Goal: Communication & Community: Answer question/provide support

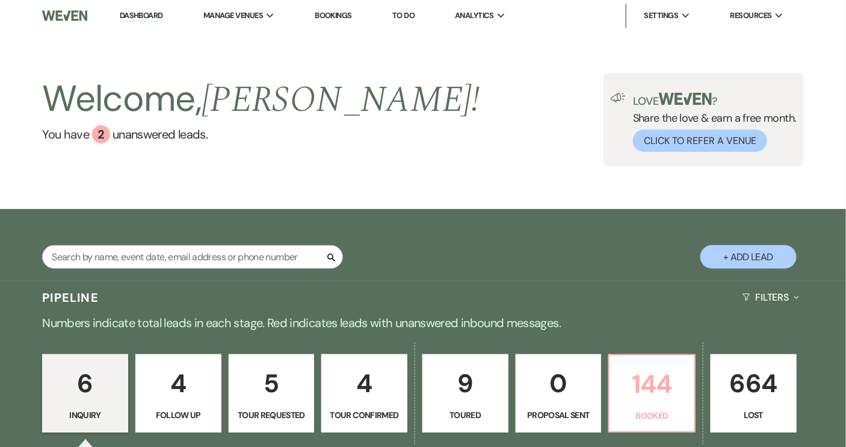
click at [648, 403] on p "144" at bounding box center [652, 384] width 70 height 40
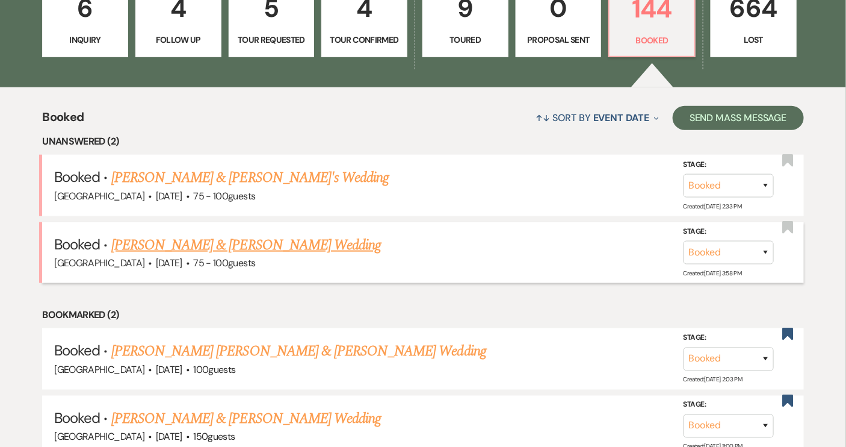
scroll to position [382, 0]
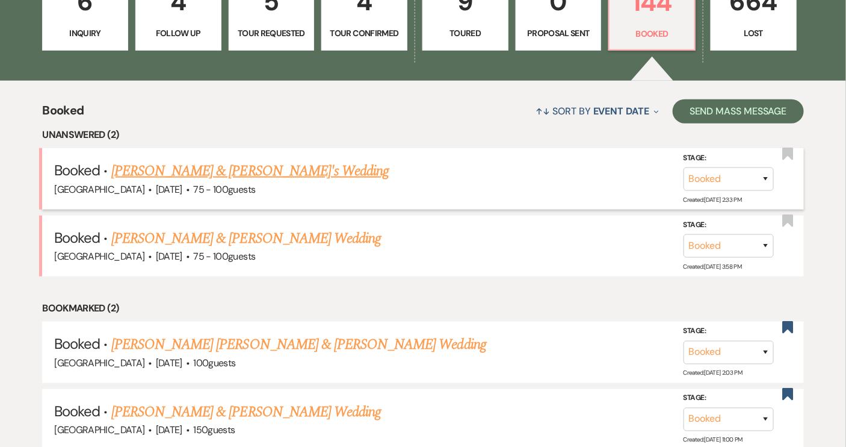
click at [258, 172] on link "[PERSON_NAME] & [PERSON_NAME]'s Wedding" at bounding box center [250, 171] width 278 height 22
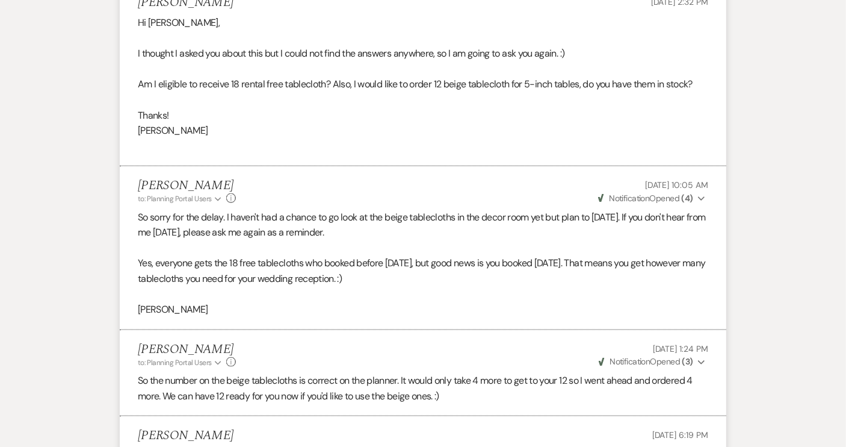
scroll to position [109, 0]
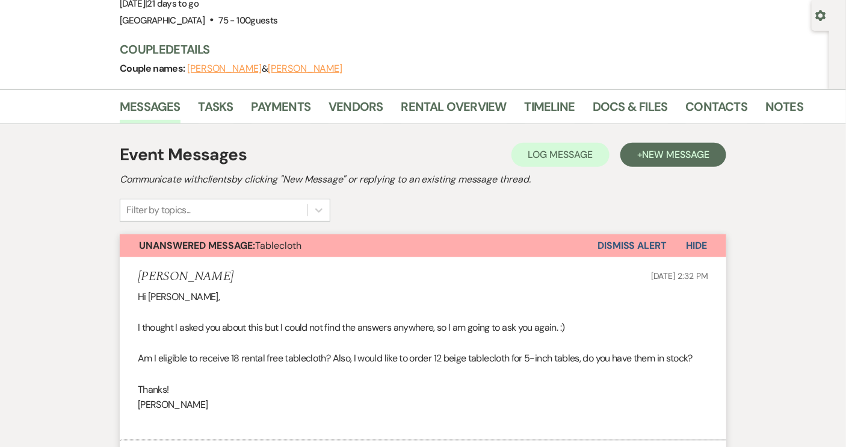
click at [641, 250] on button "Dismiss Alert" at bounding box center [632, 245] width 69 height 23
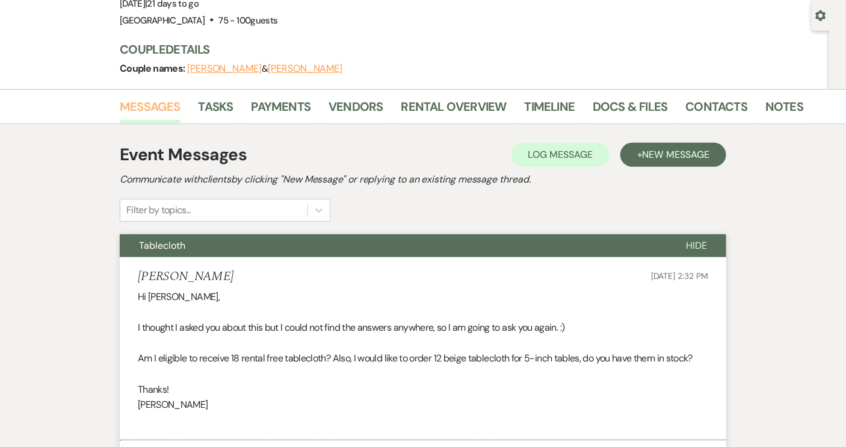
click at [144, 114] on link "Messages" at bounding box center [150, 110] width 61 height 26
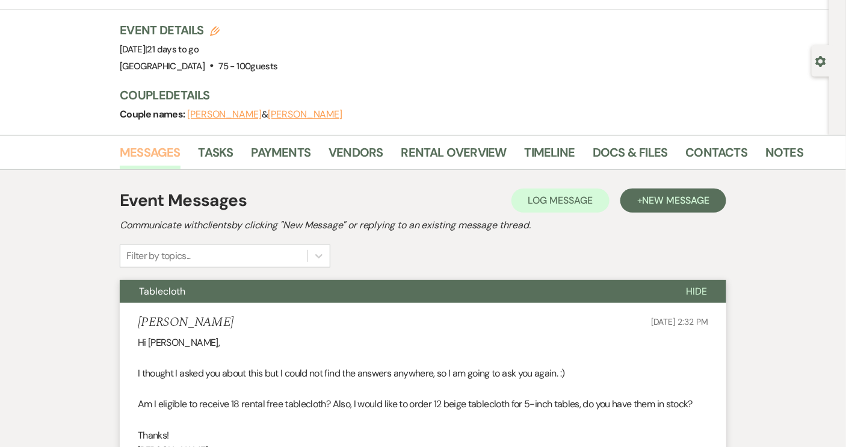
scroll to position [0, 0]
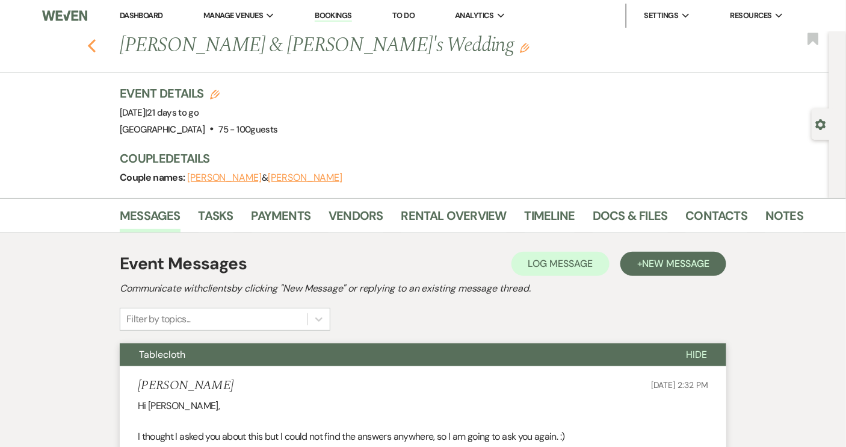
click at [96, 48] on icon "Previous" at bounding box center [91, 46] width 9 height 14
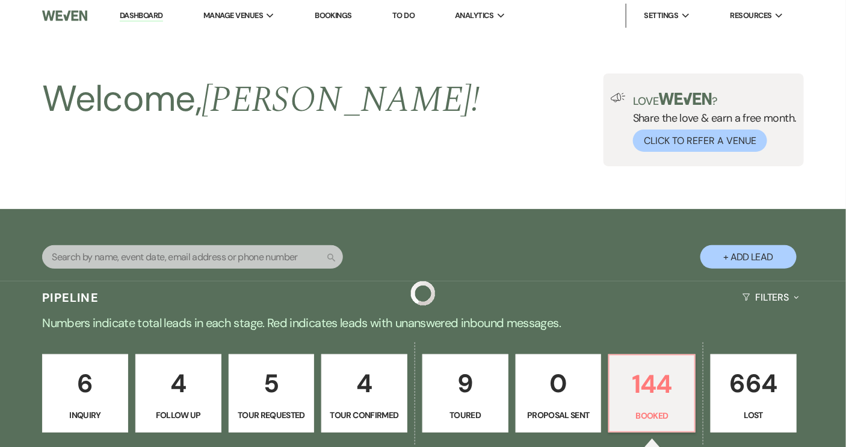
scroll to position [382, 0]
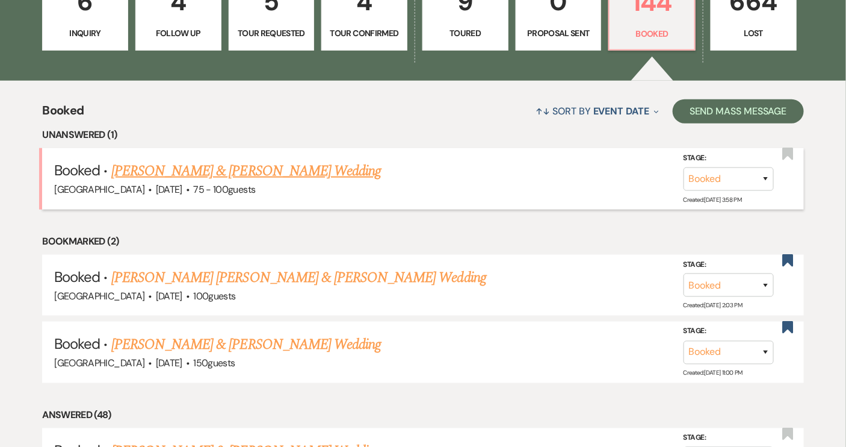
click at [257, 161] on link "[PERSON_NAME] & [PERSON_NAME] Wedding" at bounding box center [246, 171] width 270 height 22
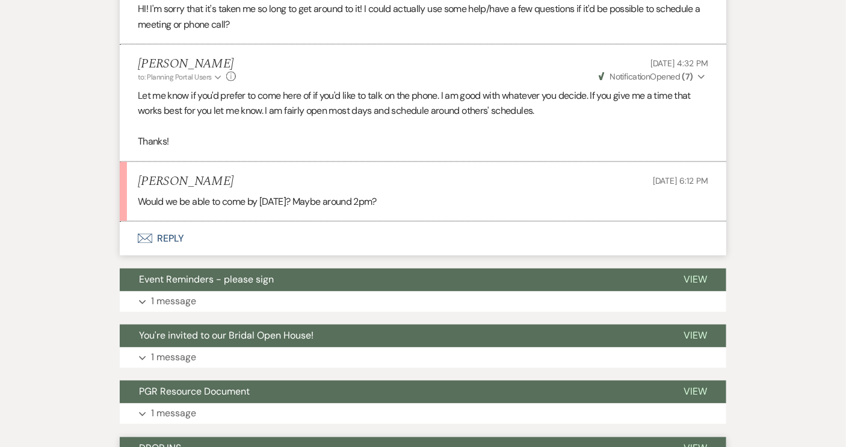
scroll to position [547, 0]
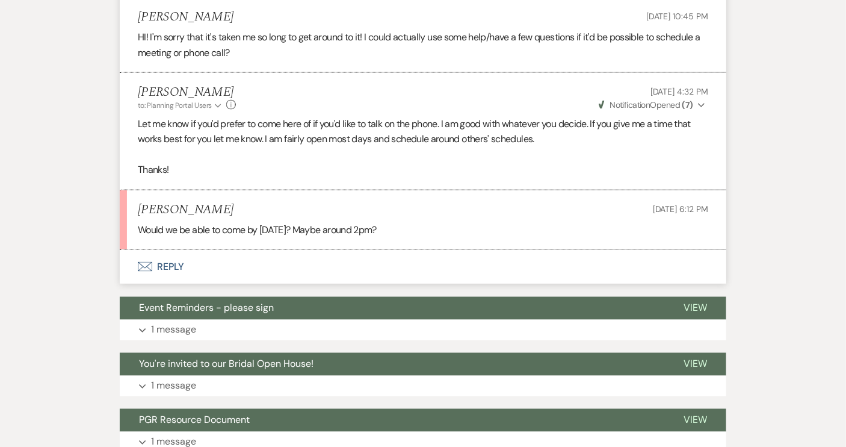
click at [165, 264] on button "Envelope Reply" at bounding box center [423, 267] width 607 height 34
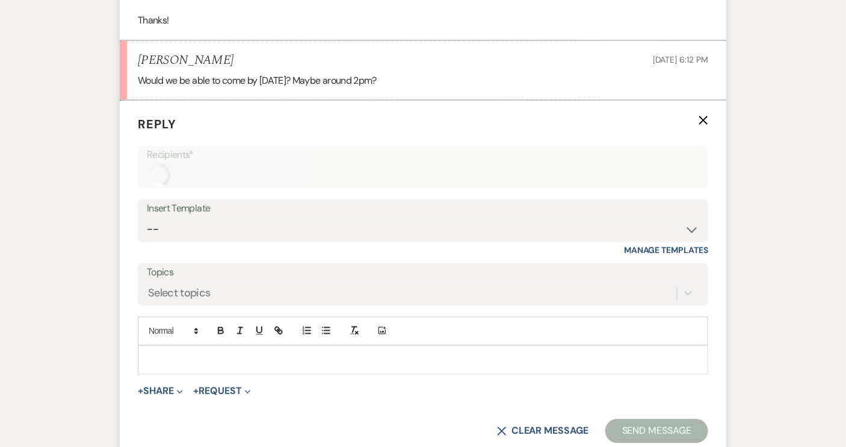
scroll to position [697, 0]
click at [166, 347] on div at bounding box center [422, 360] width 569 height 28
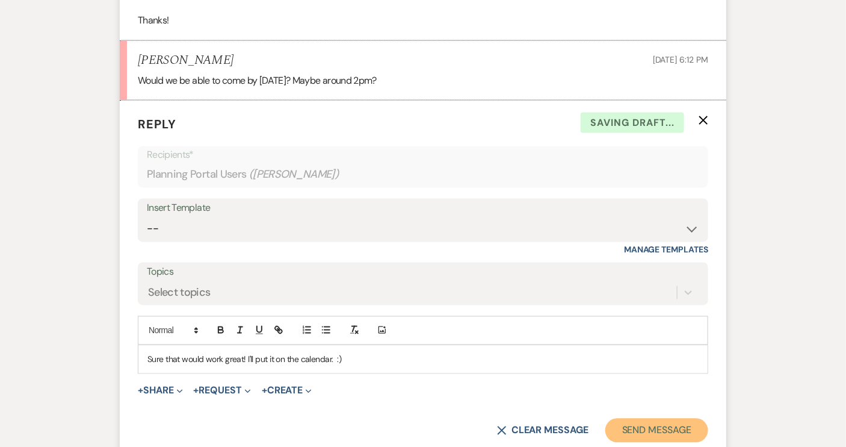
click at [657, 427] on button "Send Message" at bounding box center [657, 430] width 103 height 24
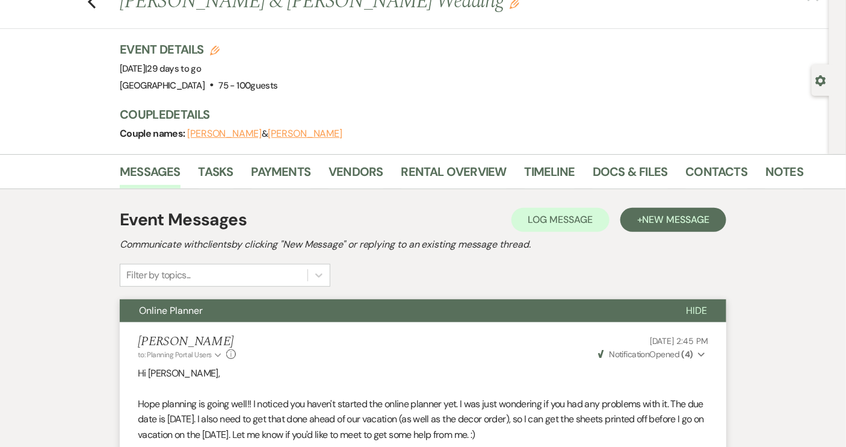
scroll to position [0, 0]
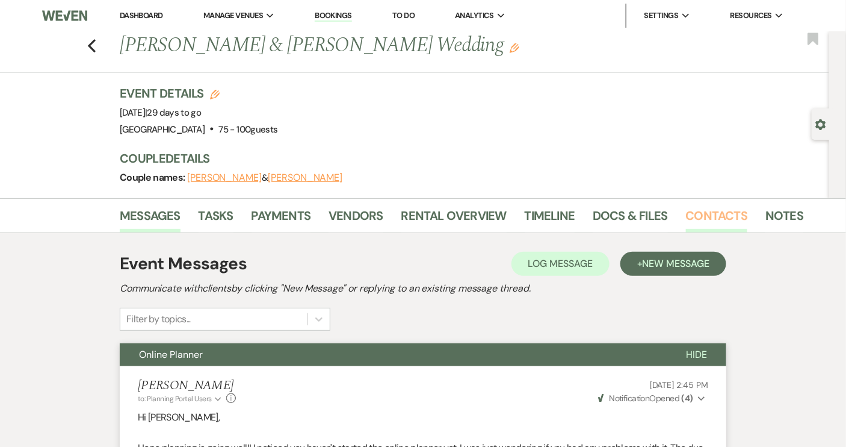
click at [716, 219] on link "Contacts" at bounding box center [717, 219] width 62 height 26
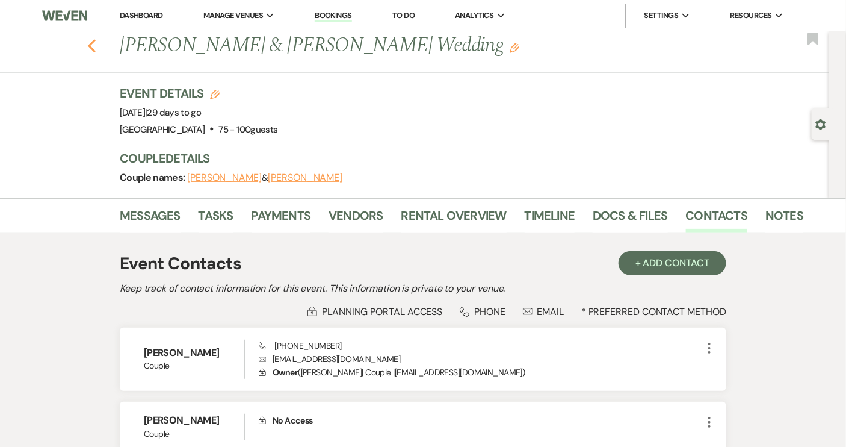
click at [96, 43] on icon "Previous" at bounding box center [91, 46] width 9 height 14
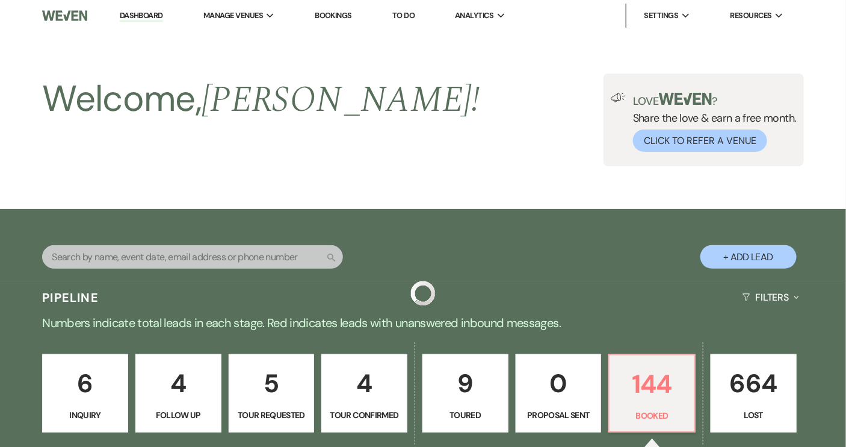
scroll to position [382, 0]
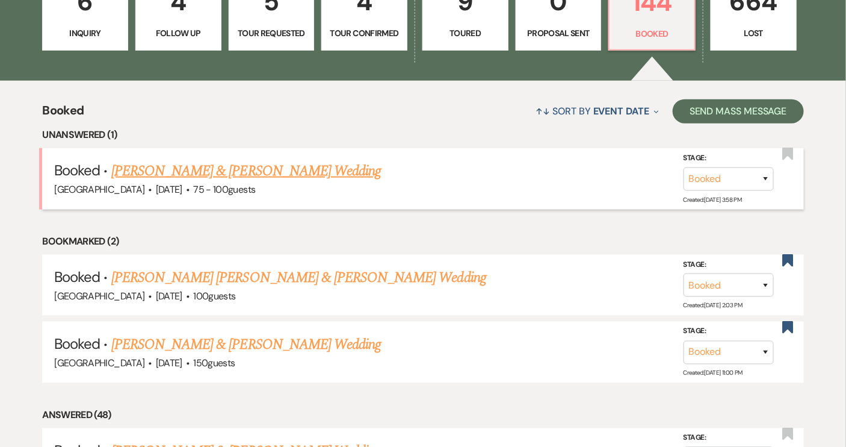
click at [195, 172] on link "[PERSON_NAME] & [PERSON_NAME] Wedding" at bounding box center [246, 171] width 270 height 22
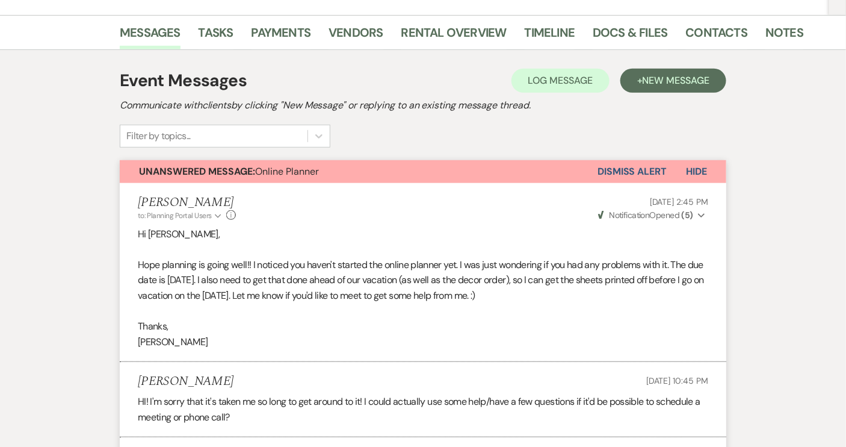
scroll to position [109, 0]
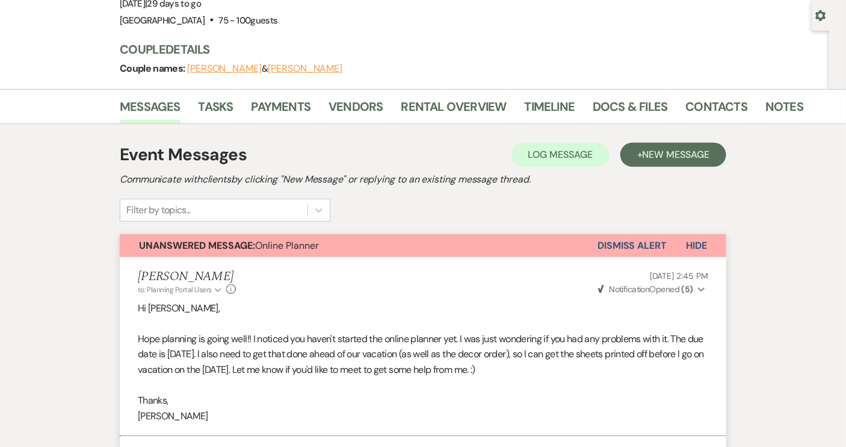
click at [631, 246] on button "Dismiss Alert" at bounding box center [632, 245] width 69 height 23
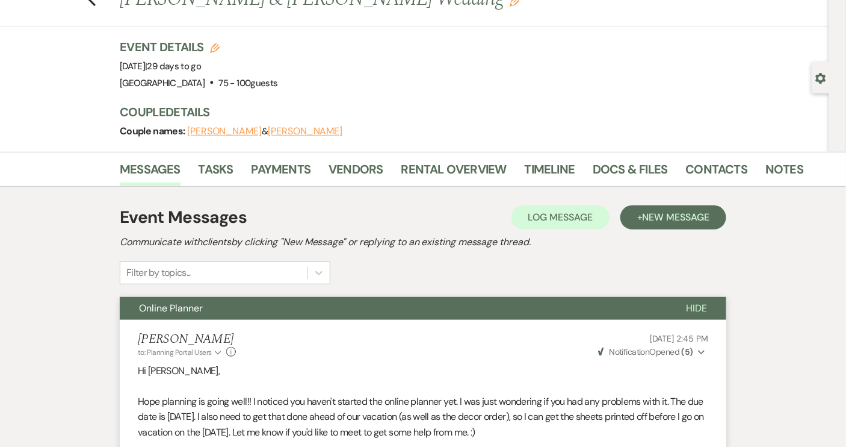
scroll to position [0, 0]
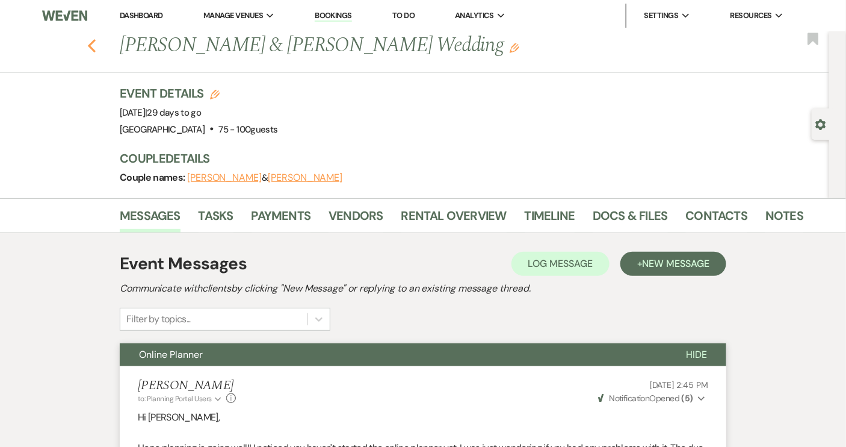
click at [96, 45] on icon "Previous" at bounding box center [91, 46] width 9 height 14
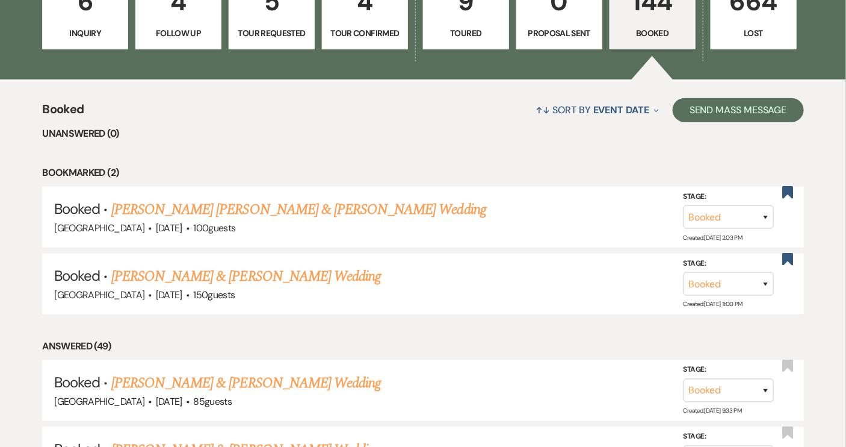
scroll to position [327, 0]
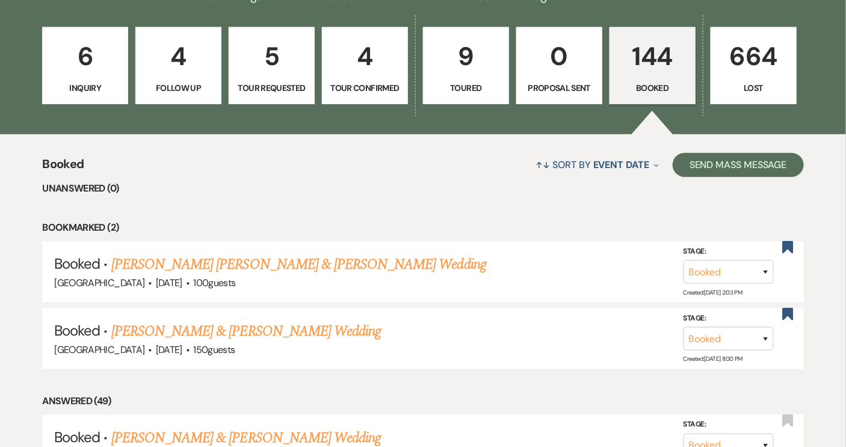
click at [352, 87] on p "Tour Confirmed" at bounding box center [365, 87] width 70 height 13
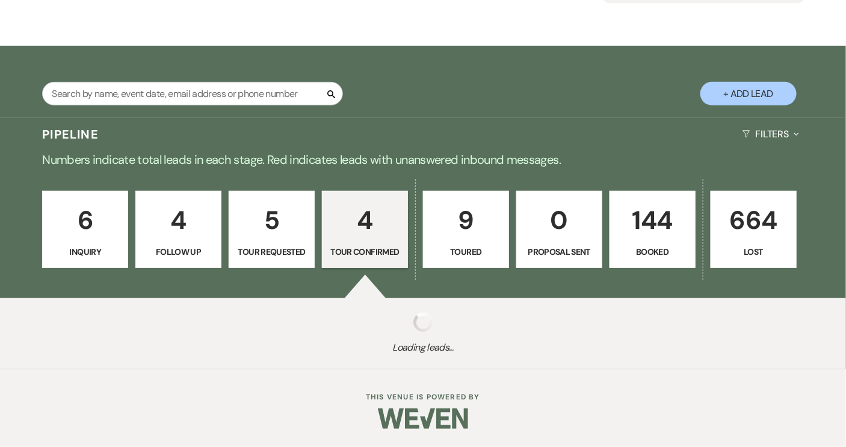
select select "4"
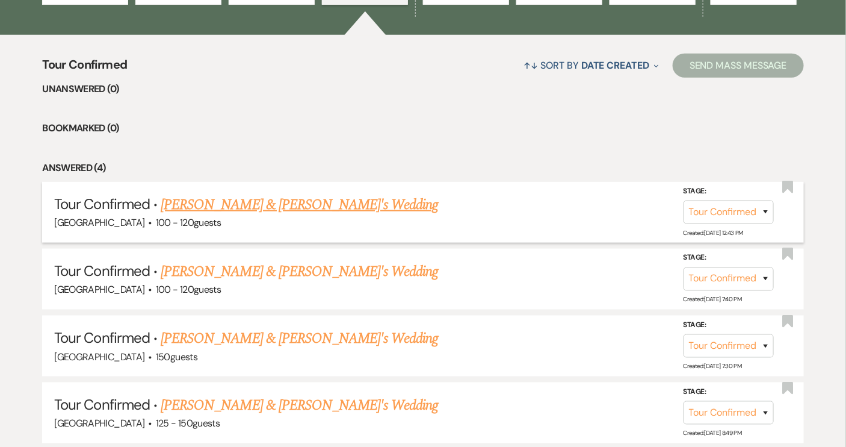
scroll to position [436, 0]
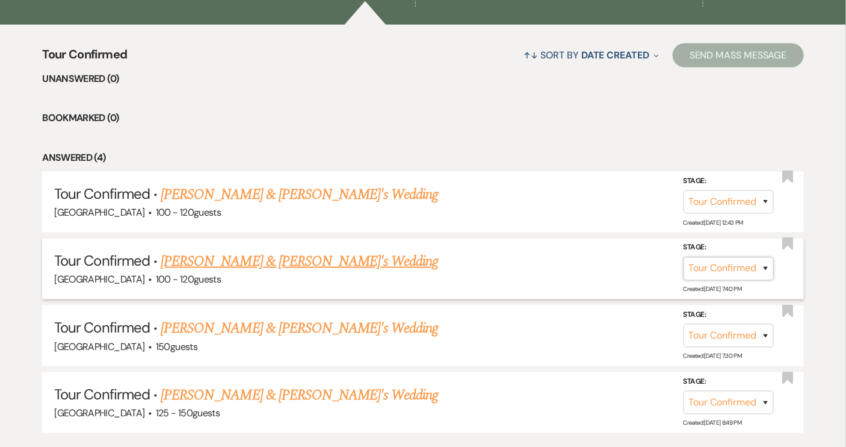
click at [766, 269] on select "Inquiry Follow Up Tour Requested Tour Confirmed Toured Proposal Sent Booked Lost" at bounding box center [729, 268] width 90 height 23
select select "8"
click at [684, 257] on select "Inquiry Follow Up Tour Requested Tour Confirmed Toured Proposal Sent Booked Lost" at bounding box center [729, 268] width 90 height 23
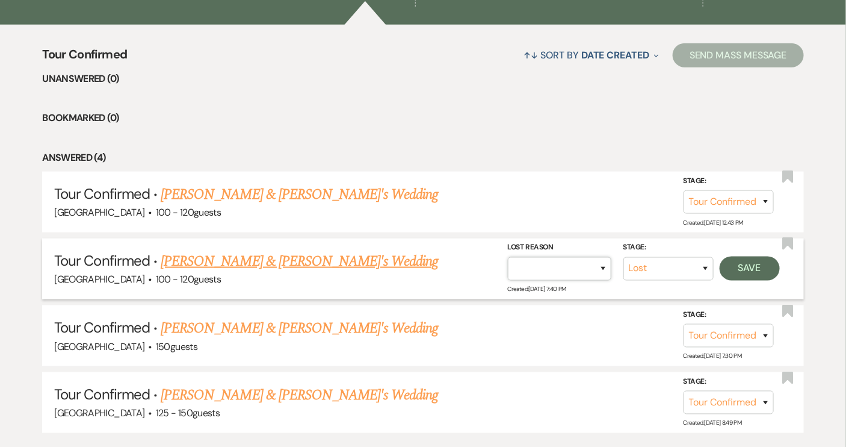
click at [601, 268] on select "Booked Elsewhere Budget Date Unavailable No Response Not a Good Match Capacity …" at bounding box center [560, 268] width 104 height 23
select select "6"
click at [508, 257] on select "Booked Elsewhere Budget Date Unavailable No Response Not a Good Match Capacity …" at bounding box center [560, 268] width 104 height 23
click at [743, 259] on button "Save" at bounding box center [750, 268] width 60 height 24
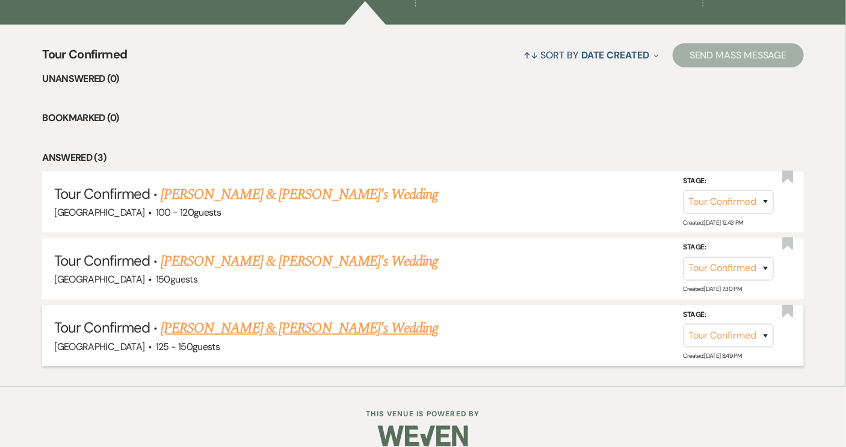
click at [276, 329] on link "[PERSON_NAME] & [PERSON_NAME]'s Wedding" at bounding box center [300, 328] width 278 height 22
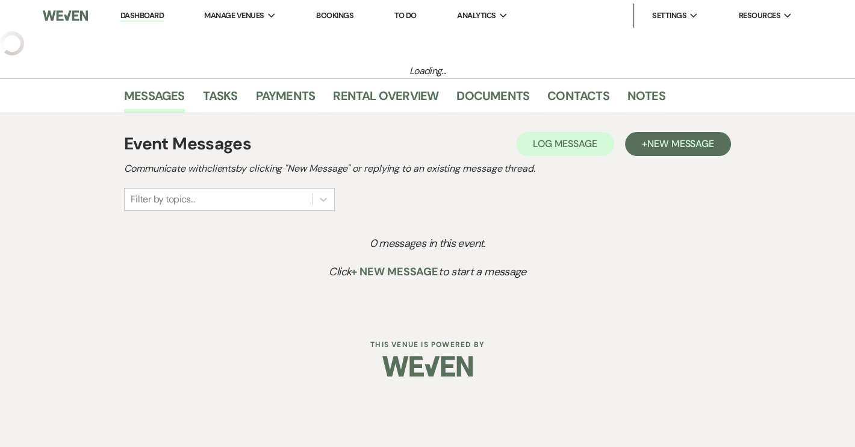
select select "4"
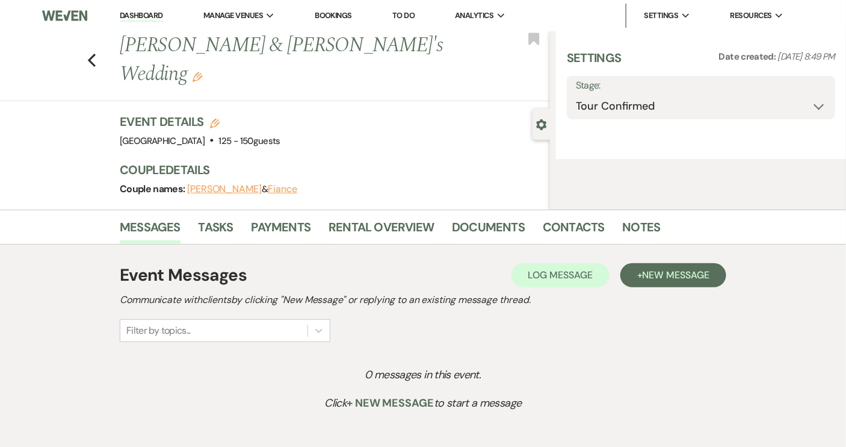
select select "6"
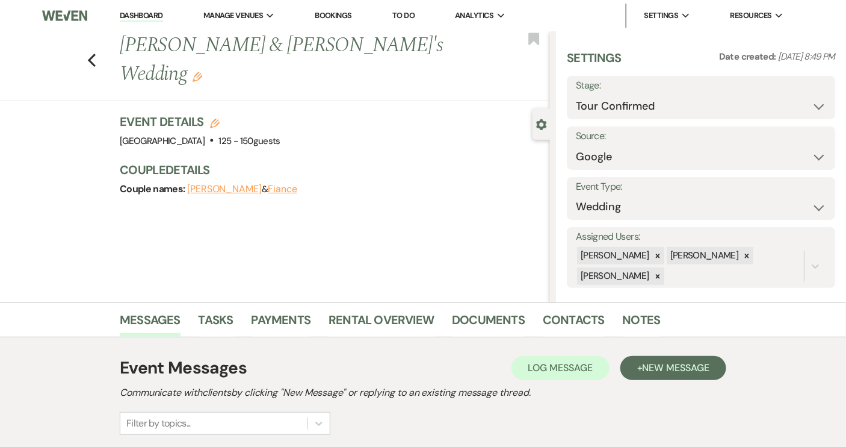
click at [274, 184] on button "Fiance" at bounding box center [282, 189] width 29 height 10
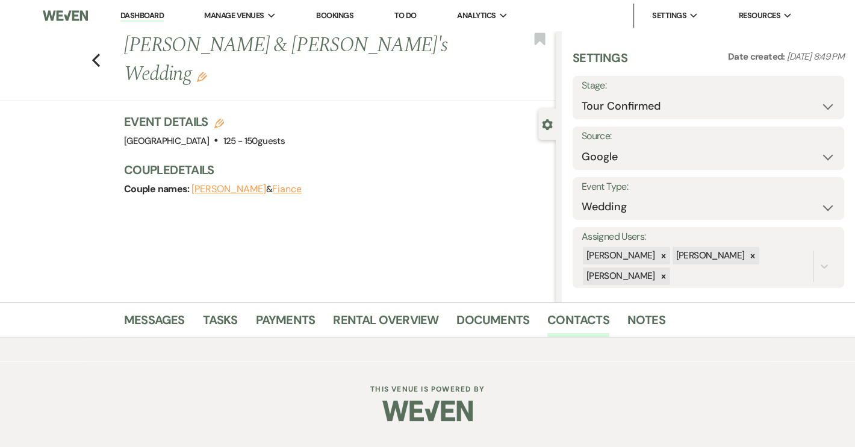
select select "1"
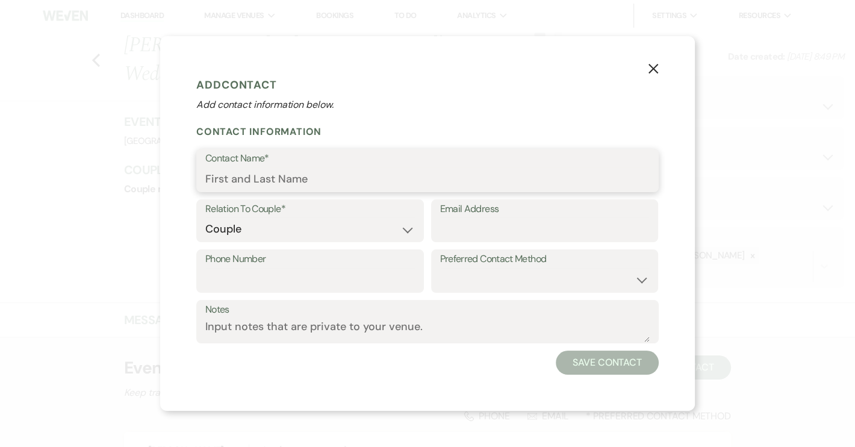
click at [245, 181] on input "Contact Name*" at bounding box center [427, 178] width 444 height 23
type input "[PERSON_NAME]"
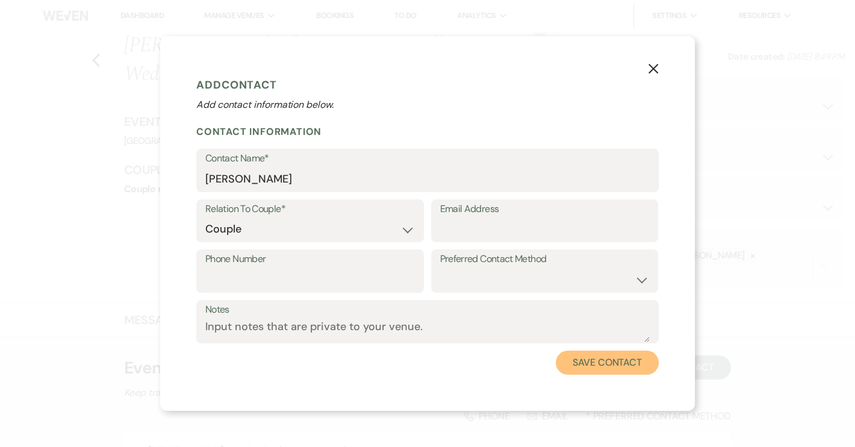
click at [585, 358] on button "Save Contact" at bounding box center [607, 362] width 103 height 24
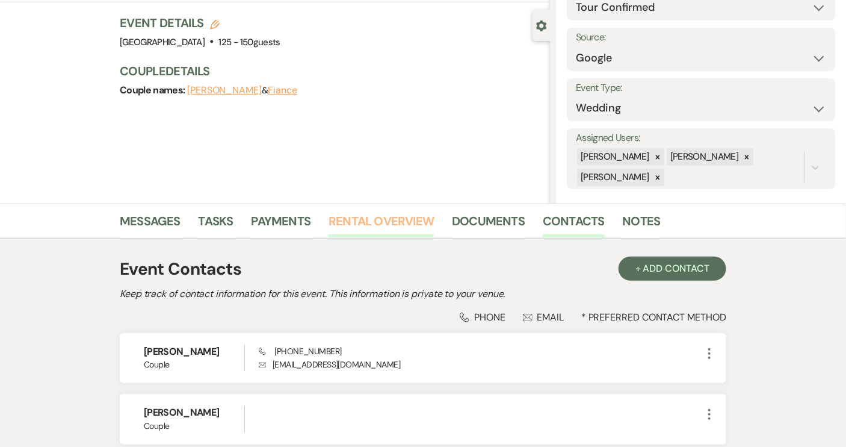
scroll to position [109, 0]
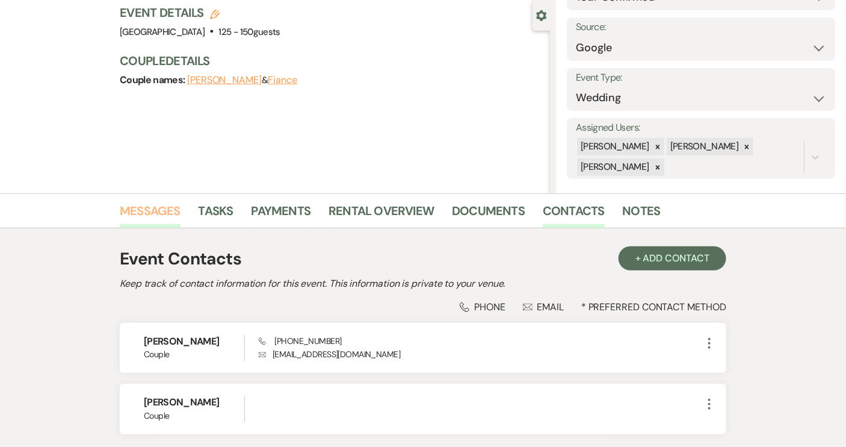
click at [156, 205] on link "Messages" at bounding box center [150, 214] width 61 height 26
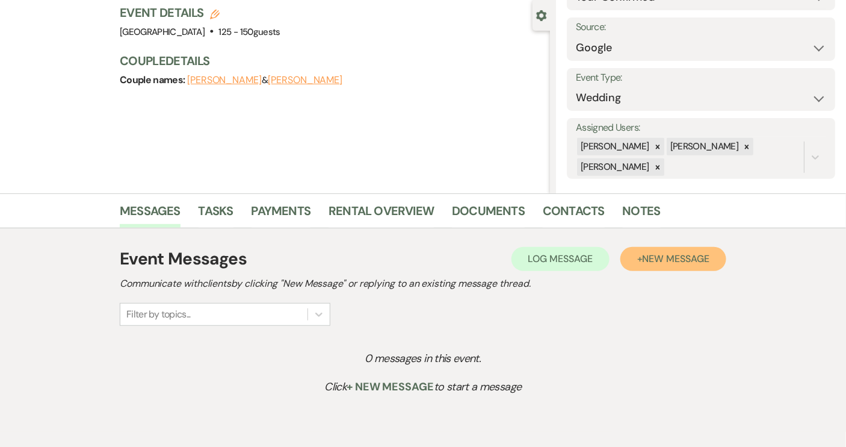
click at [659, 261] on span "New Message" at bounding box center [676, 258] width 67 height 13
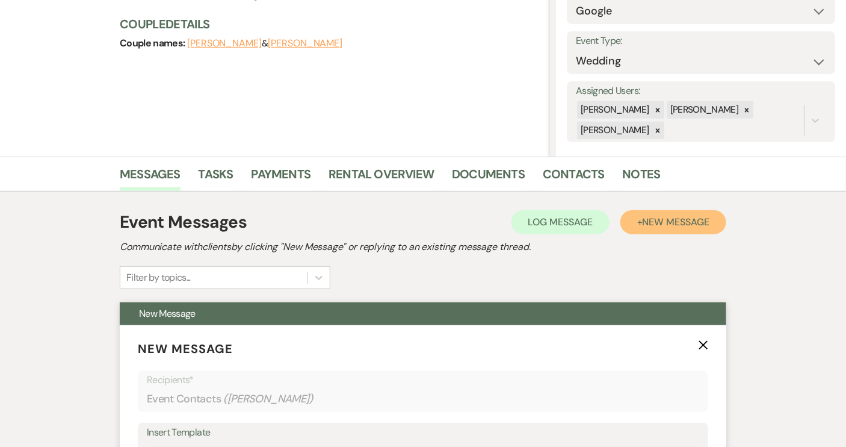
scroll to position [273, 0]
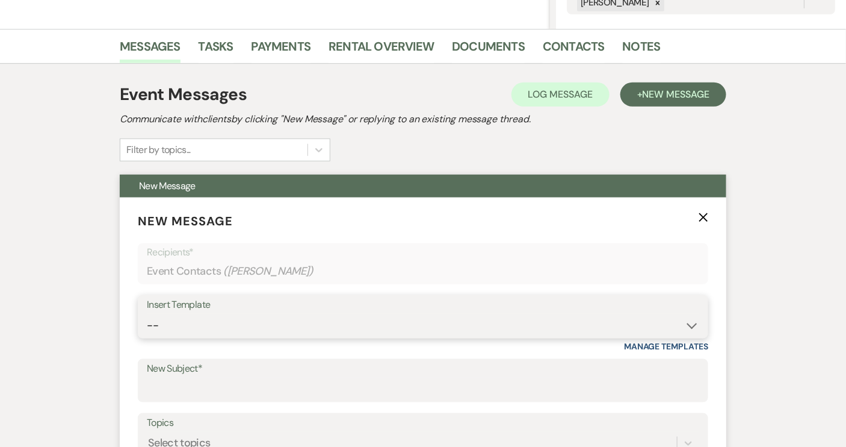
click at [688, 327] on select "-- Weven Planning Portal Introduction (Booked Events) Tour Request Response Con…" at bounding box center [423, 325] width 553 height 23
select select "1850"
click at [147, 314] on select "-- Weven Planning Portal Introduction (Booked Events) Tour Request Response Con…" at bounding box center [423, 325] width 553 height 23
type input "Thank you for touring!"
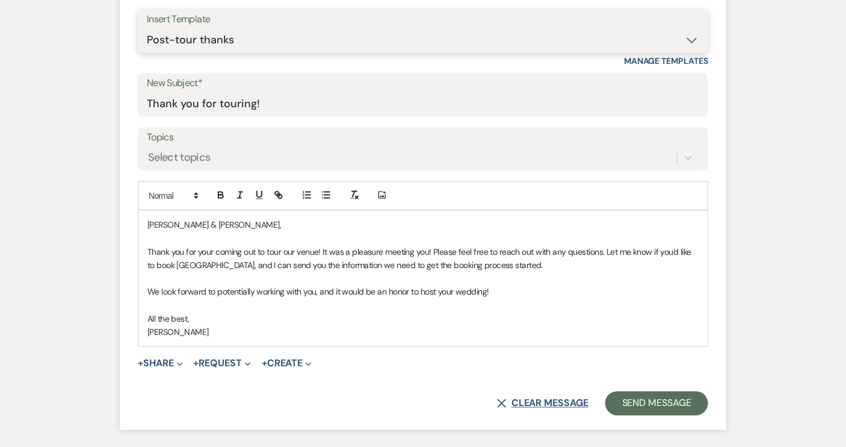
scroll to position [601, 0]
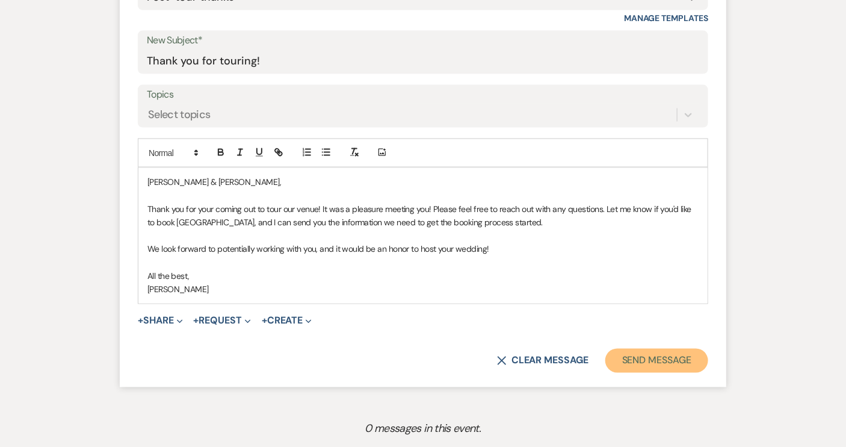
click at [665, 349] on button "Send Message" at bounding box center [657, 361] width 103 height 24
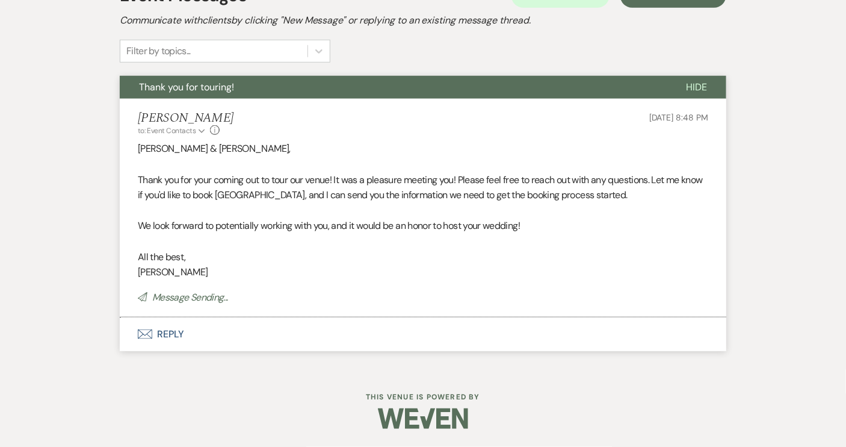
scroll to position [155, 0]
